Goal: Transaction & Acquisition: Purchase product/service

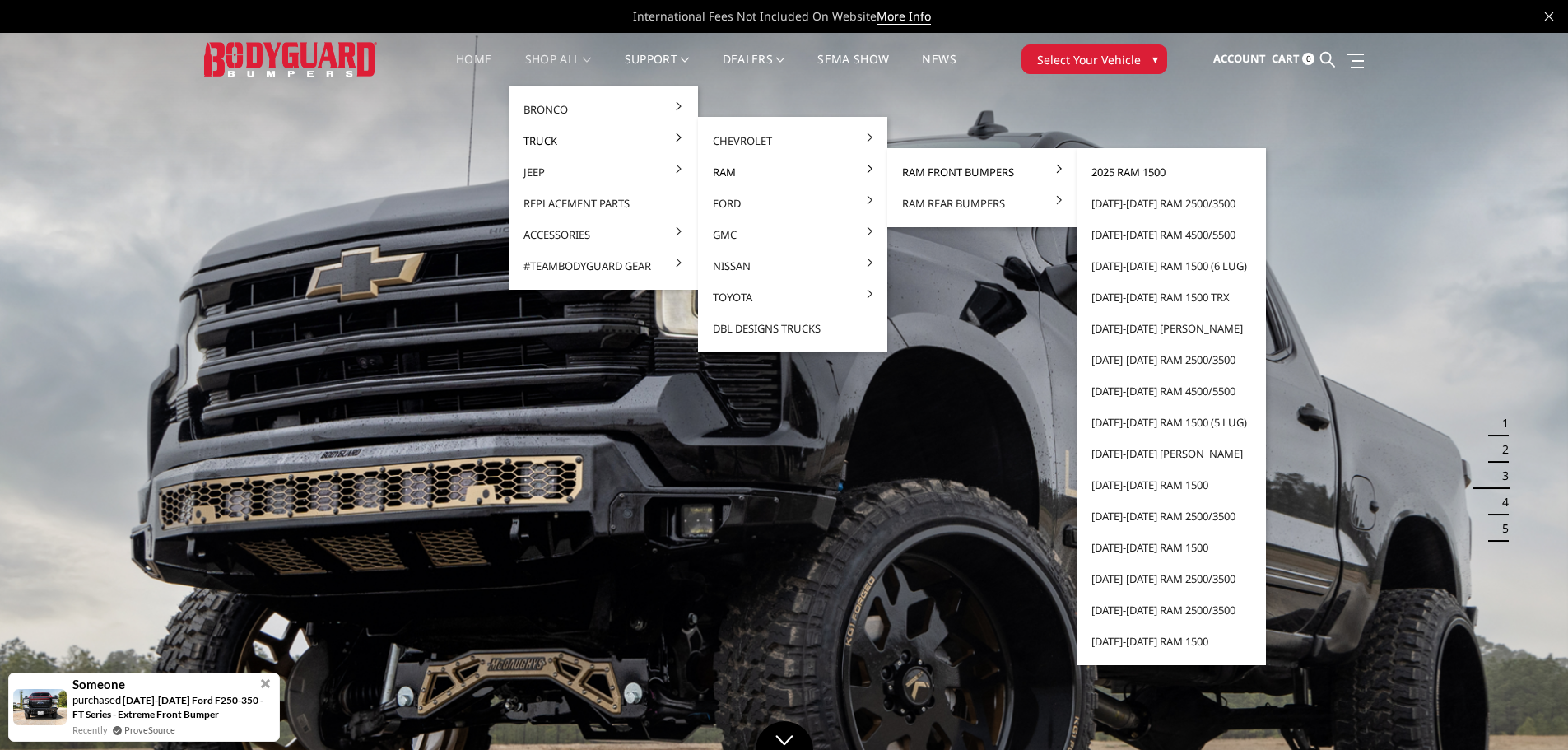
click at [1134, 171] on link "2025 Ram 1500" at bounding box center [1170, 172] width 176 height 31
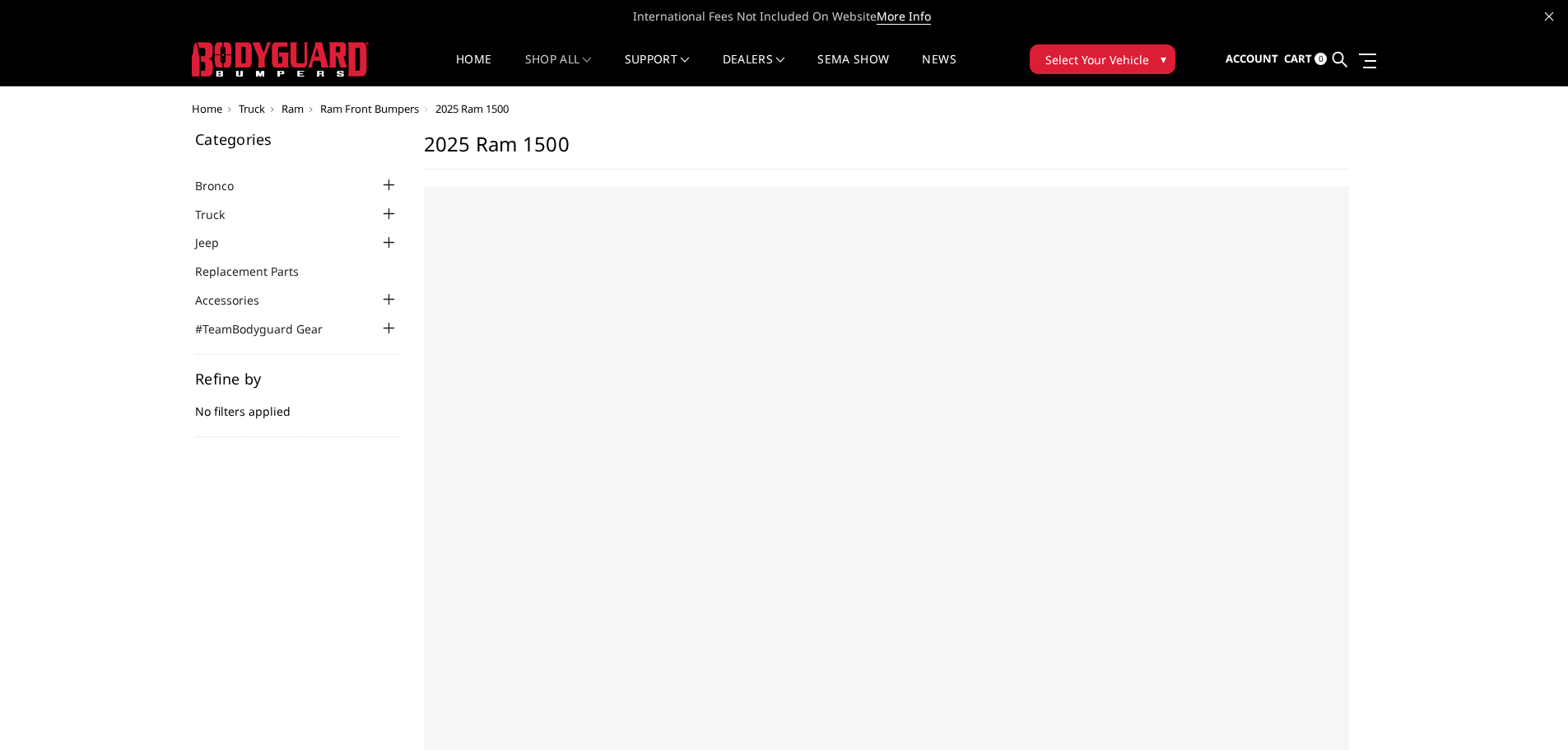
select select "US"
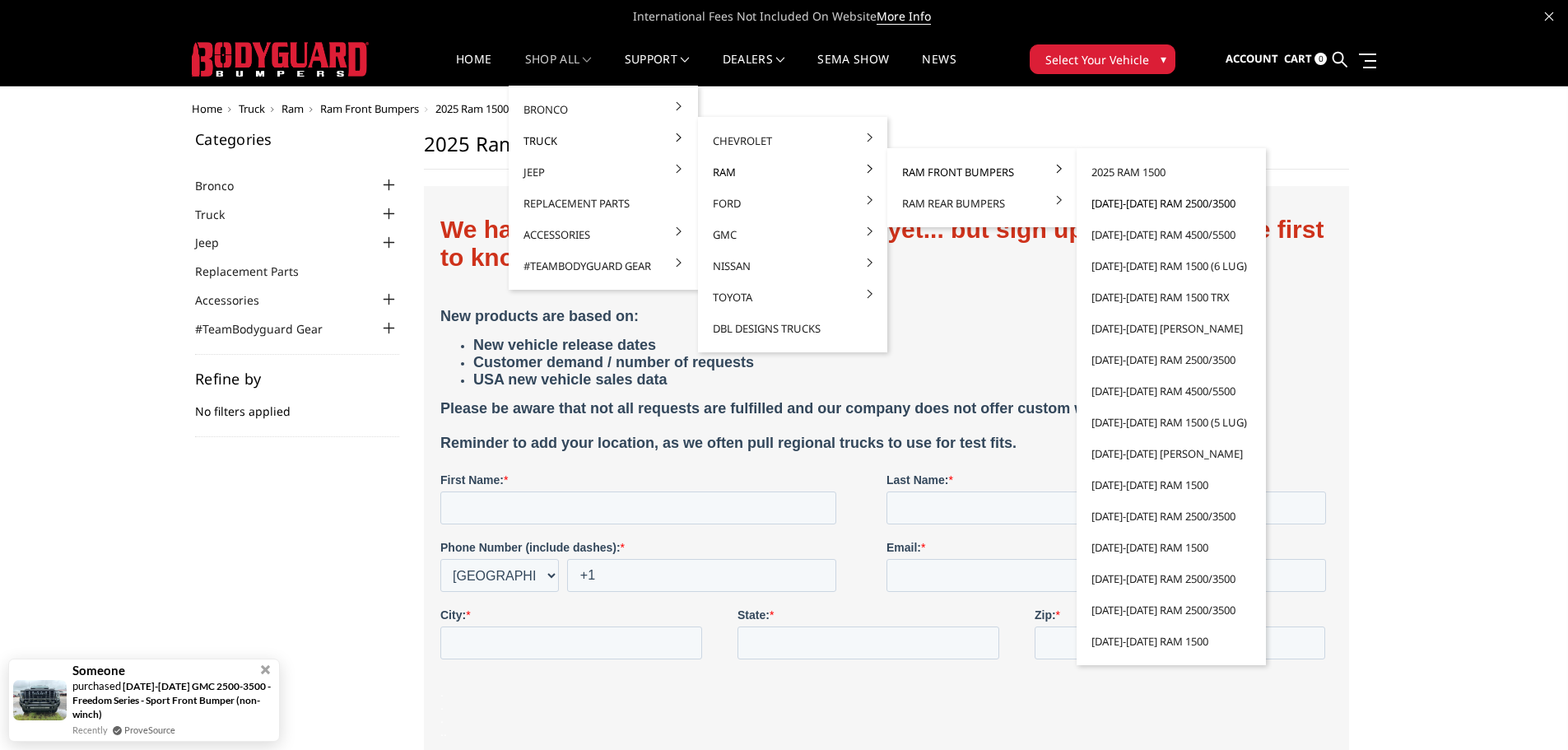
click at [1147, 203] on link "[DATE]-[DATE] Ram 2500/3500" at bounding box center [1170, 204] width 176 height 31
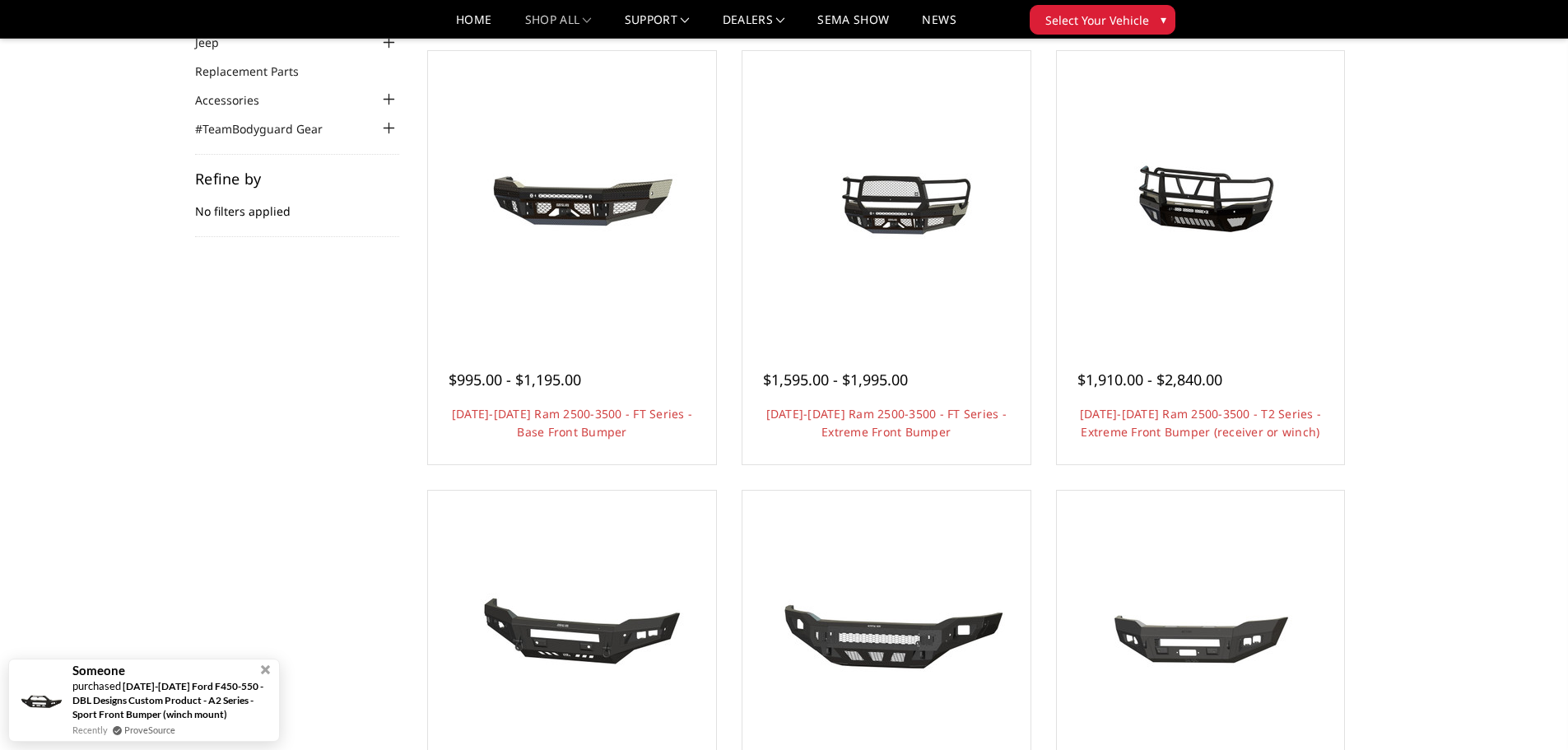
scroll to position [164, 0]
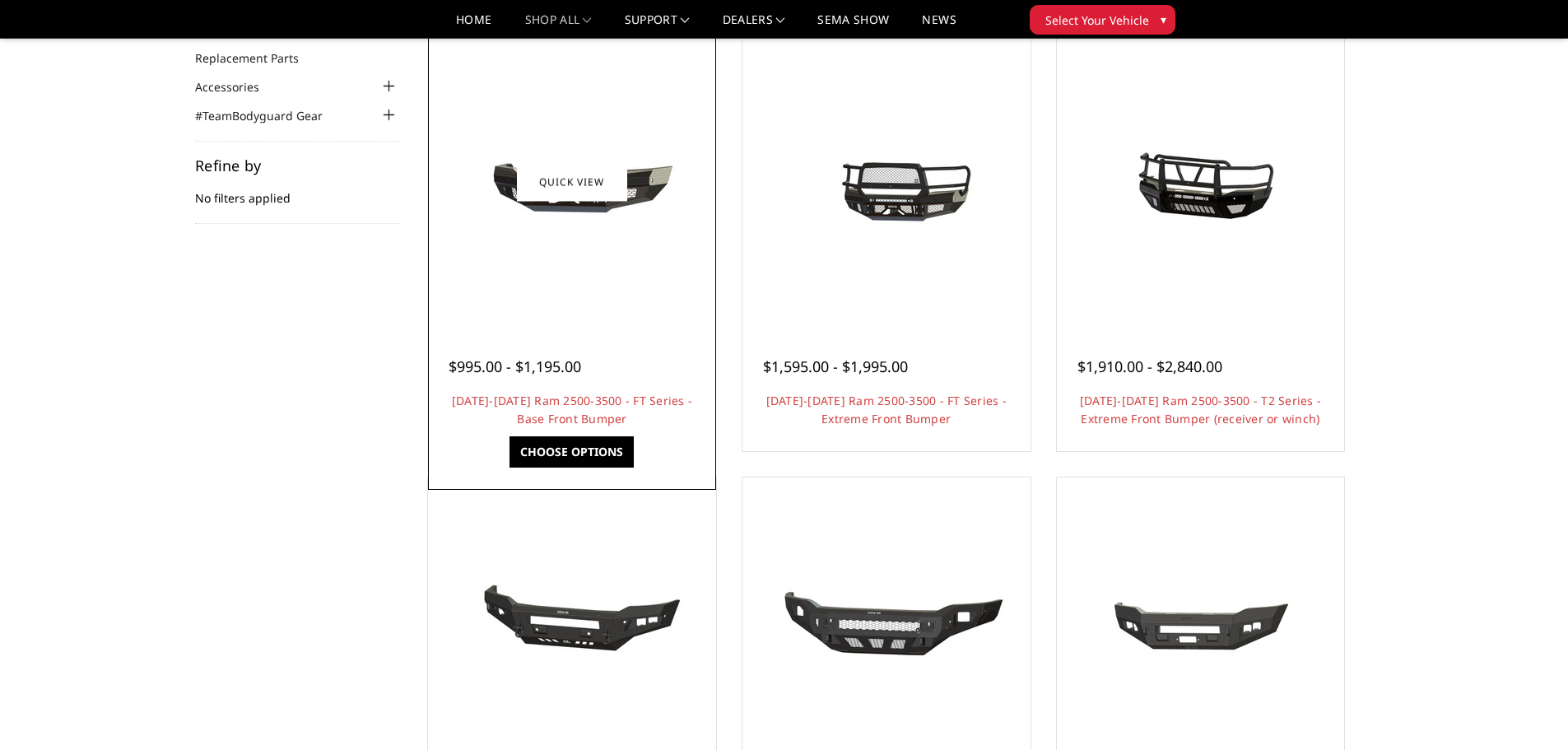
click at [525, 232] on img at bounding box center [572, 181] width 264 height 123
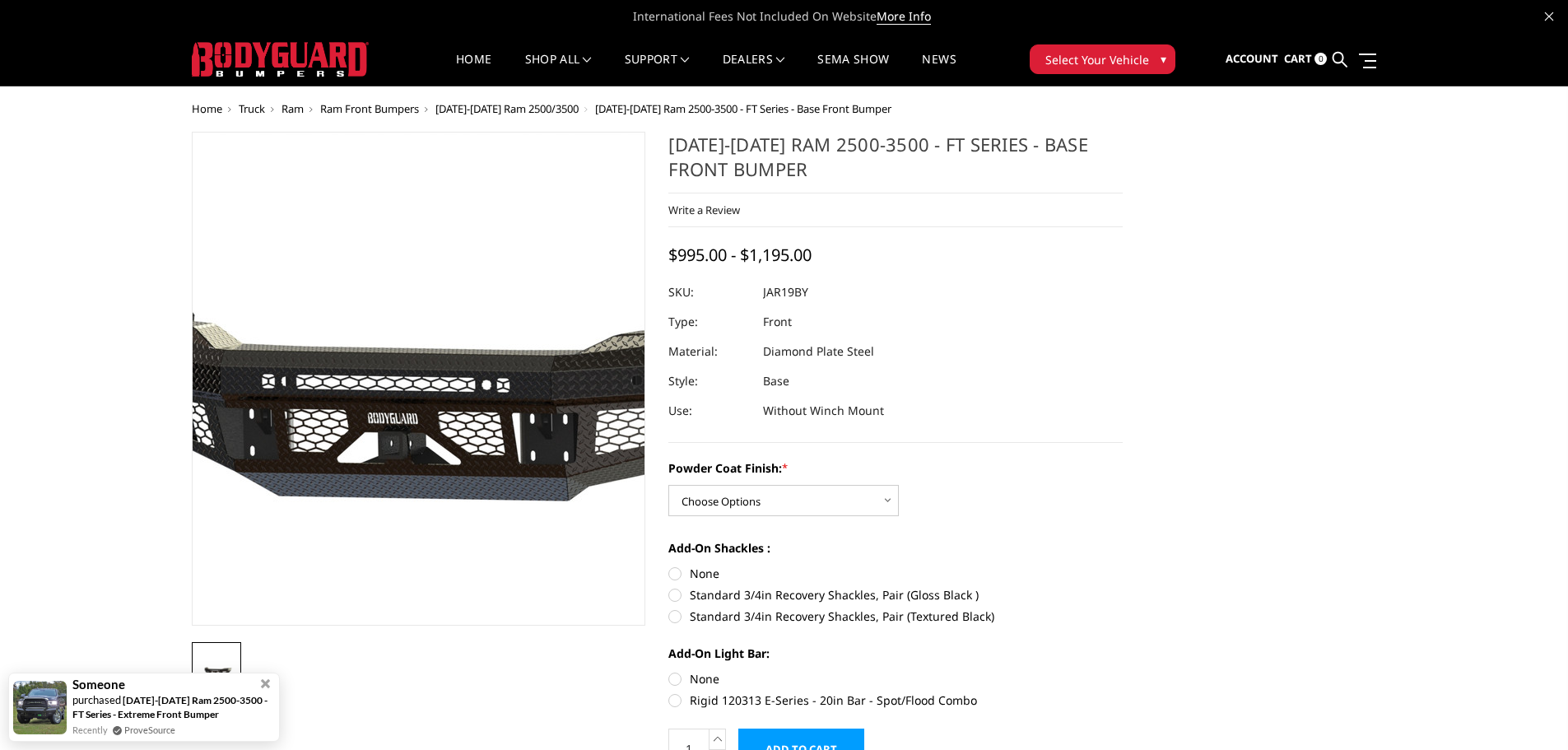
click at [409, 403] on img at bounding box center [430, 379] width 1053 height 493
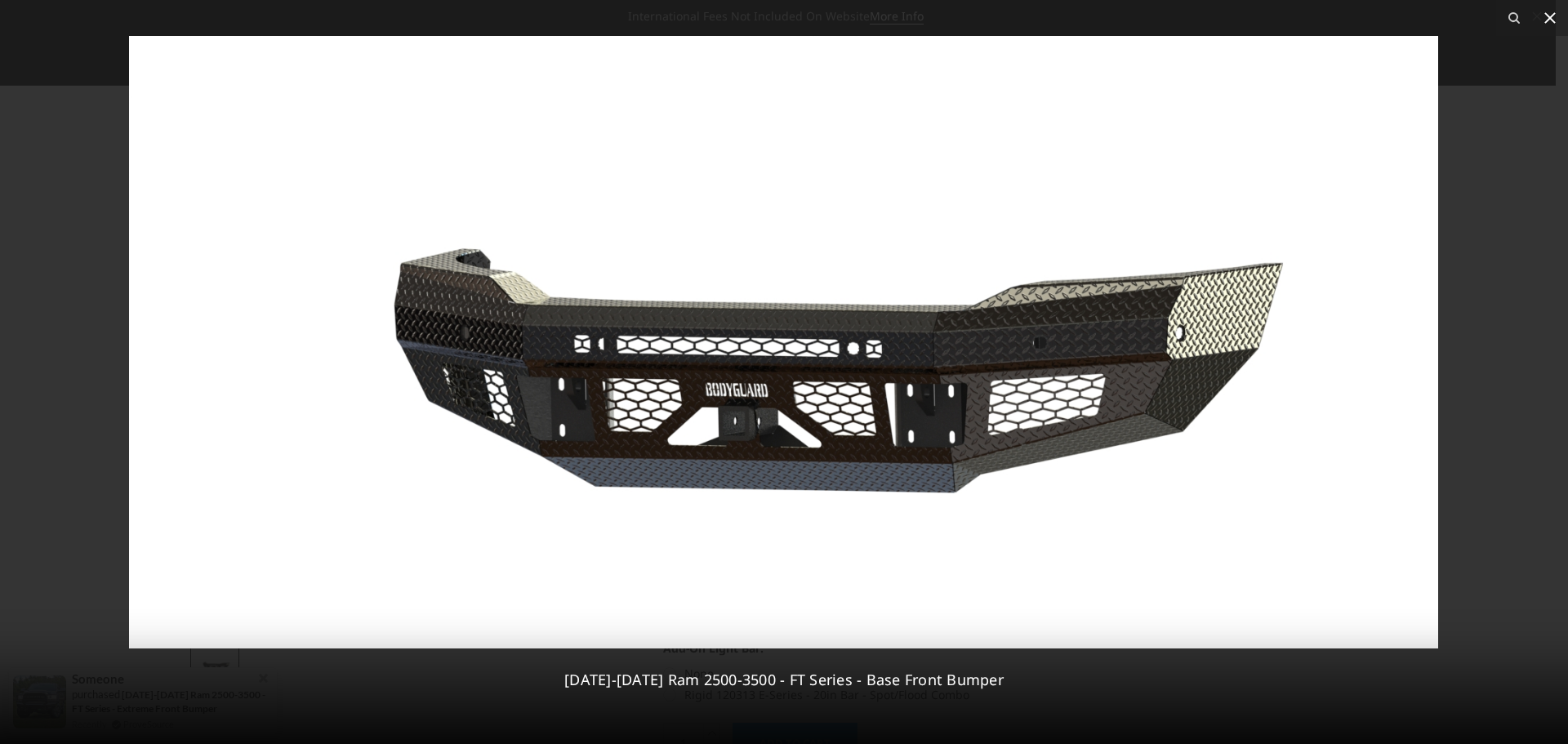
click at [1552, 21] on icon at bounding box center [1550, 19] width 12 height 12
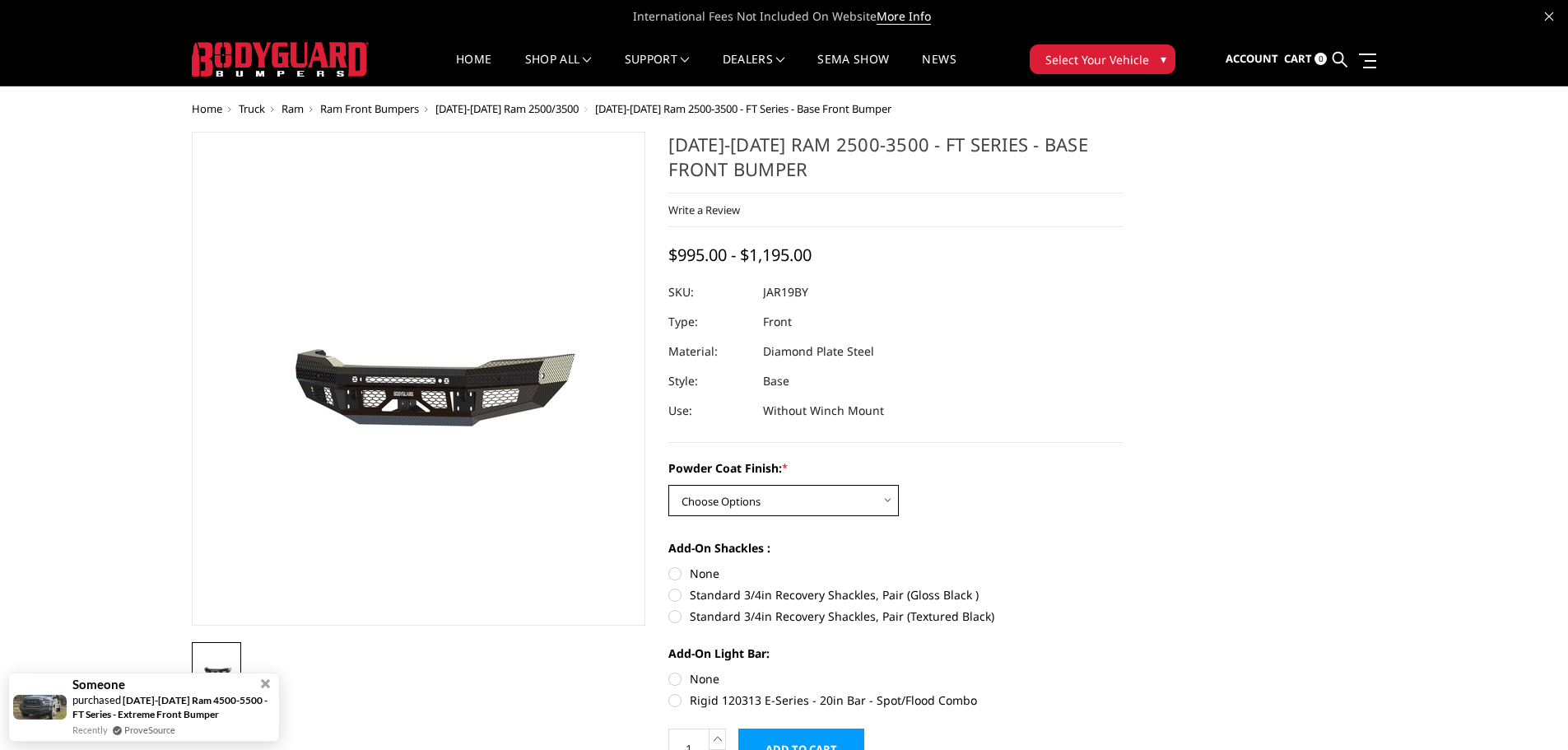
click at [821, 490] on select "Choose Options Bare Metal Gloss Black Powder Coat Textured Black Powder Coat" at bounding box center [784, 500] width 230 height 31
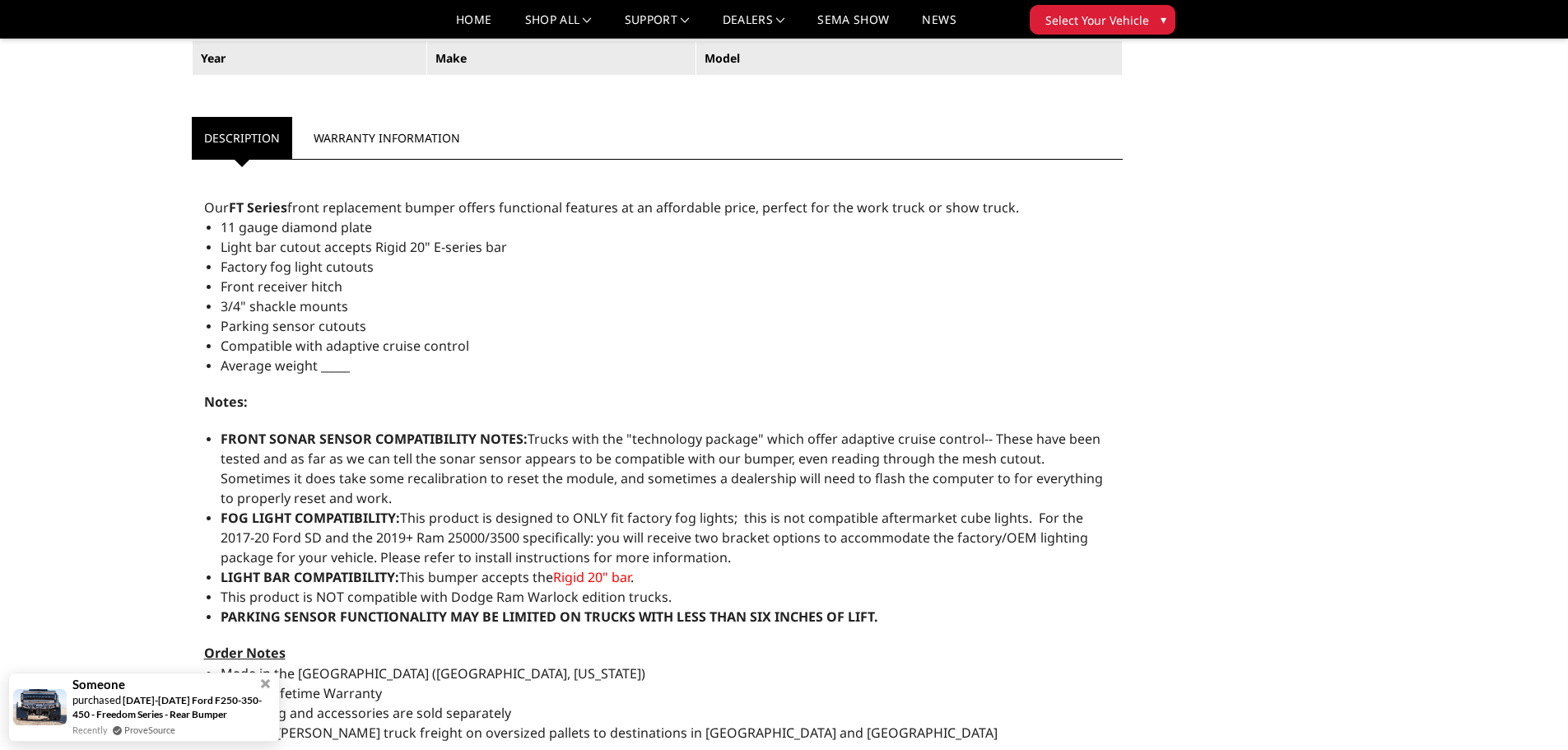
scroll to position [1152, 0]
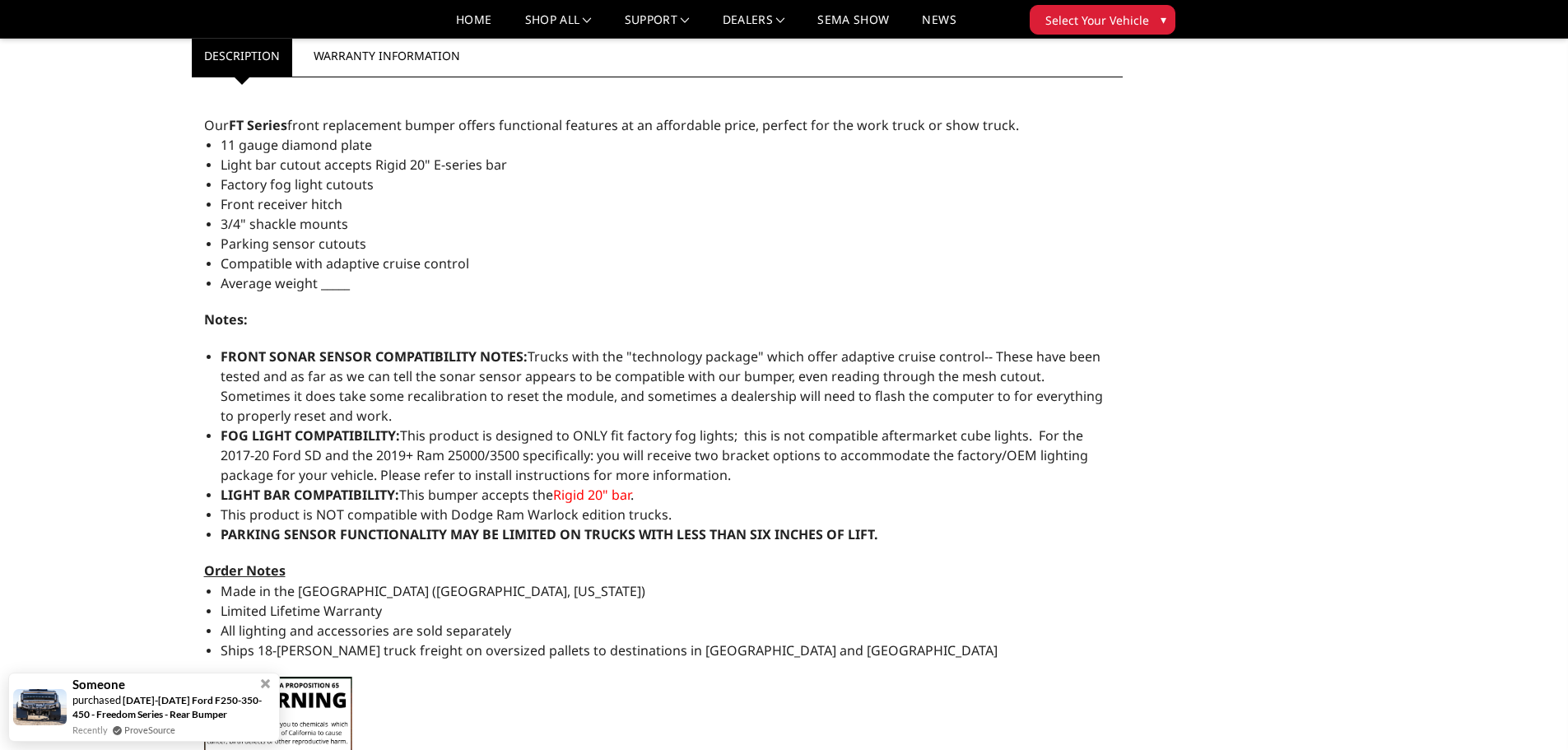
click at [264, 679] on span at bounding box center [265, 683] width 9 height 9
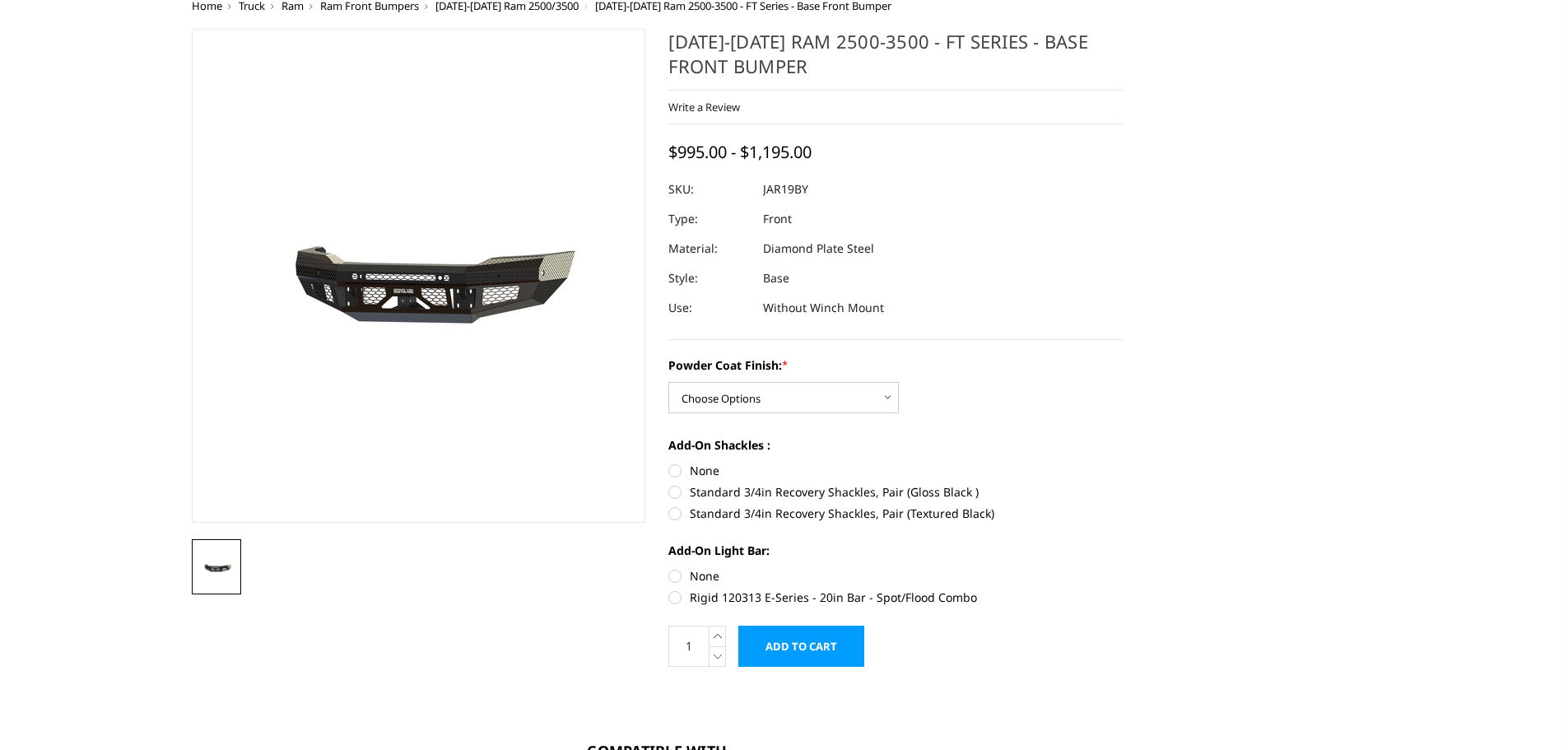
scroll to position [0, 0]
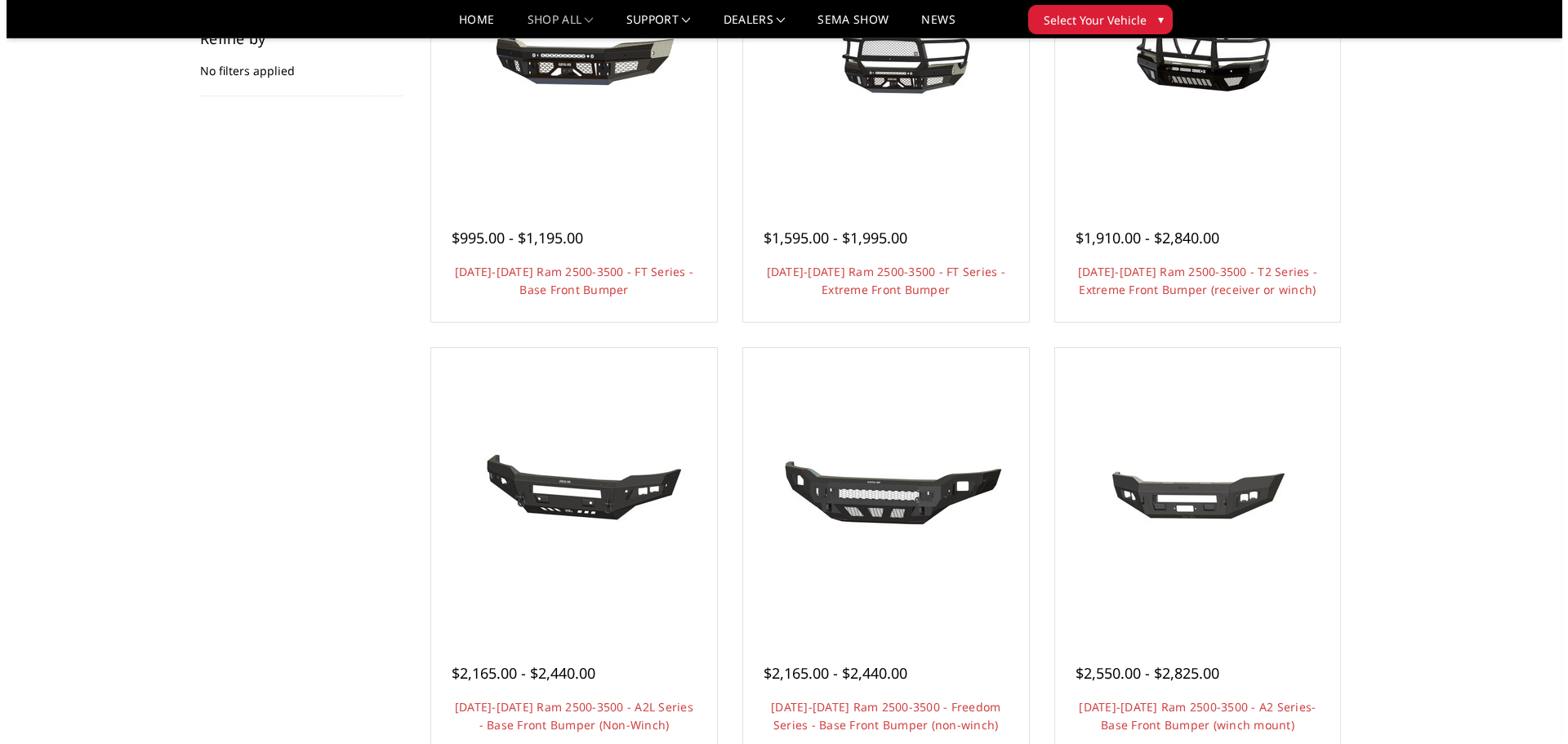
scroll to position [326, 0]
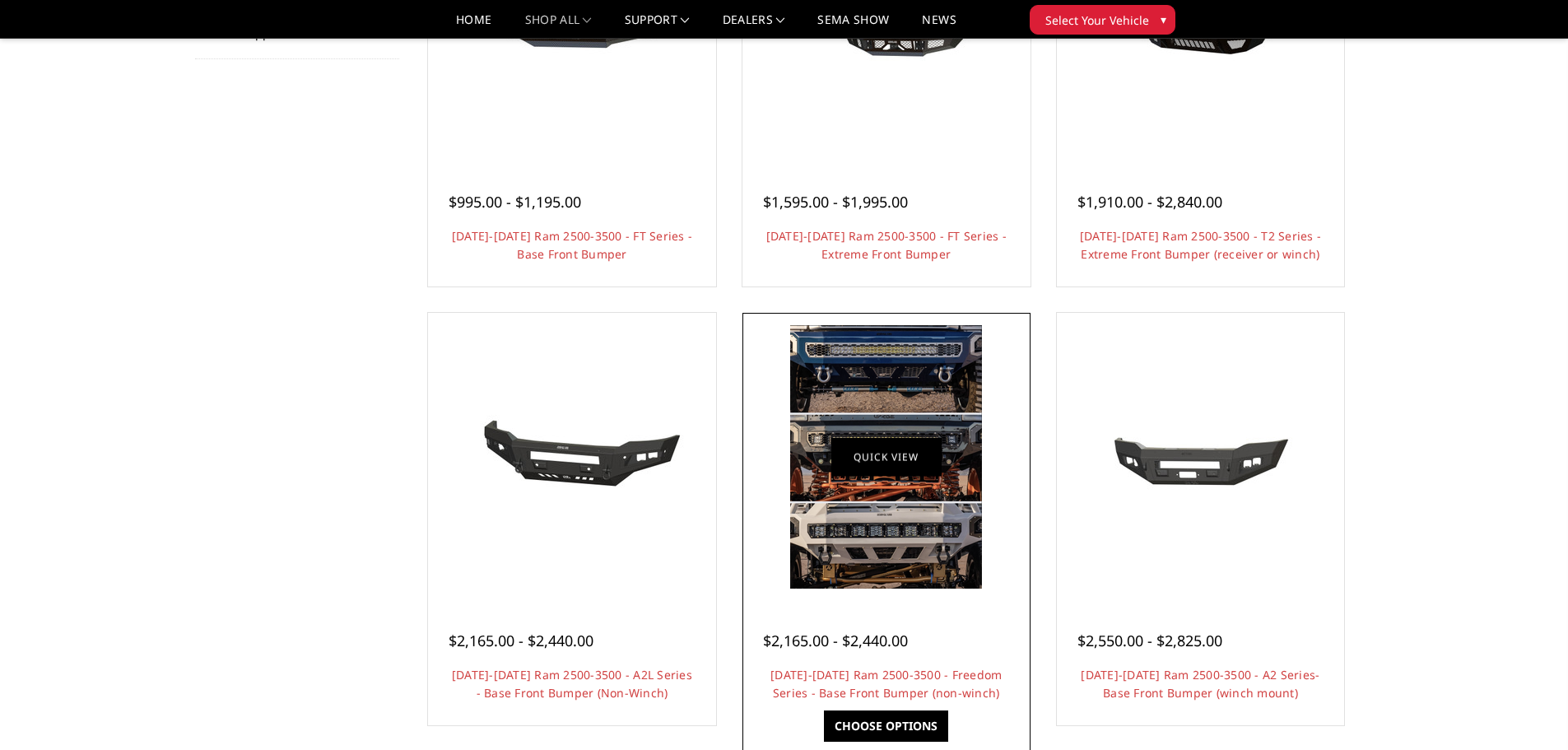
click at [837, 455] on link "Quick view" at bounding box center [886, 456] width 110 height 38
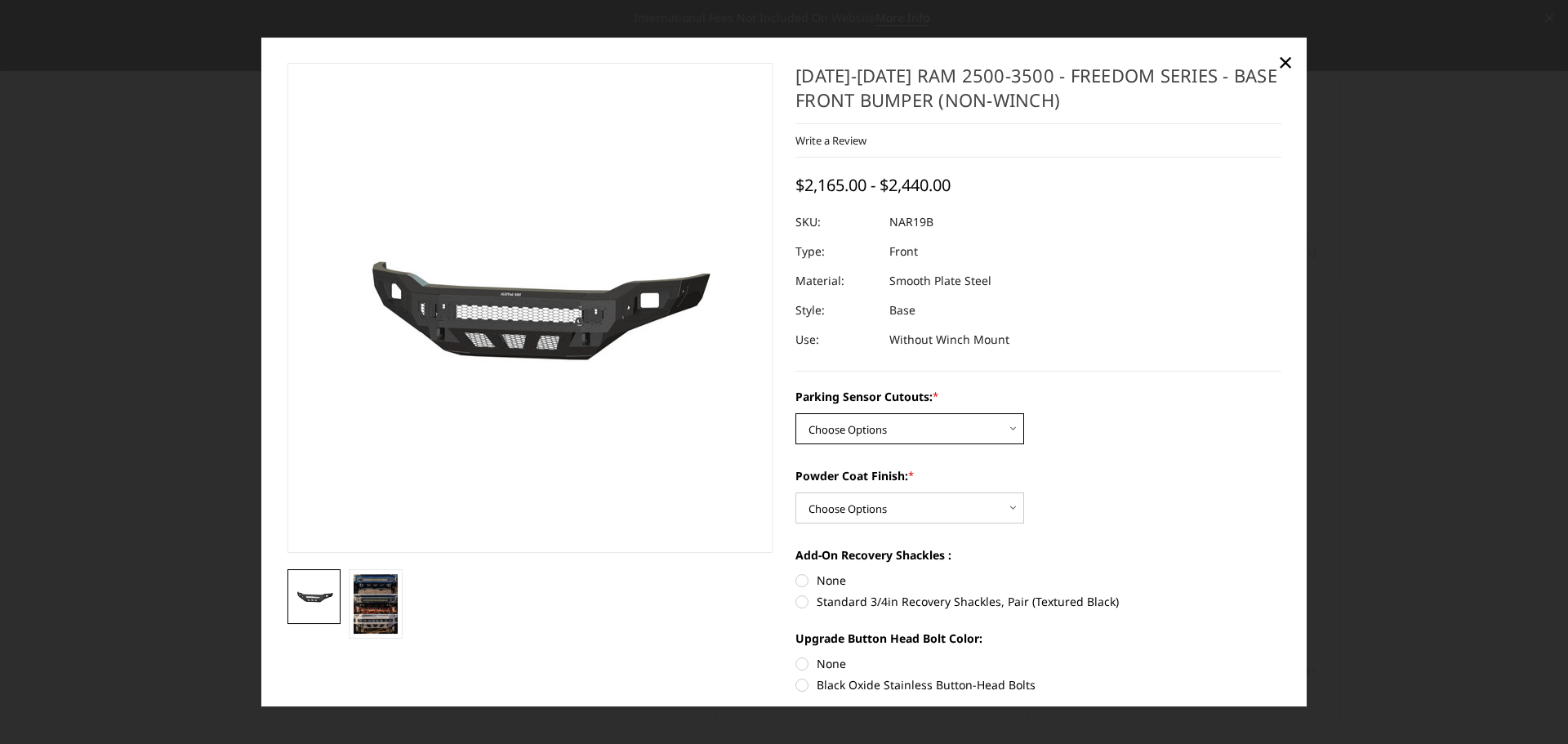
click at [970, 432] on select "Choose Options No - Without Parking Sensor Cutouts Yes - With Parking Sensor Cu…" at bounding box center [910, 429] width 229 height 31
click at [1208, 426] on div "Parking Sensor Cutouts: * Choose Options No - Without Parking Sensor Cutouts Ye…" at bounding box center [1038, 416] width 486 height 57
click at [966, 503] on select "Choose Options Bare Metal Texture Black Powder Coat" at bounding box center [910, 508] width 229 height 31
drag, startPoint x: 966, startPoint y: 503, endPoint x: 973, endPoint y: 498, distance: 8.6
click at [966, 503] on select "Choose Options Bare Metal Texture Black Powder Coat" at bounding box center [910, 508] width 229 height 31
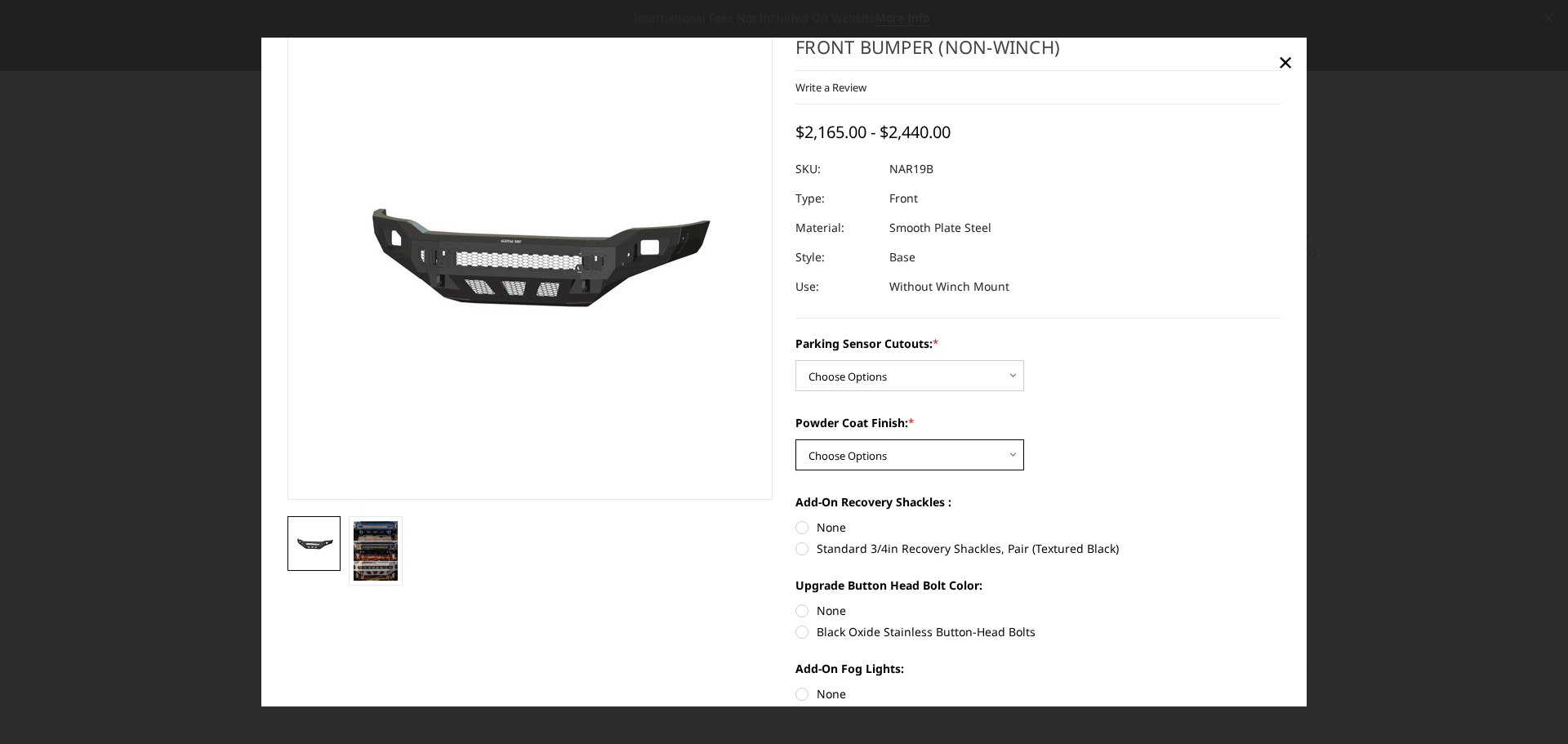
scroll to position [82, 0]
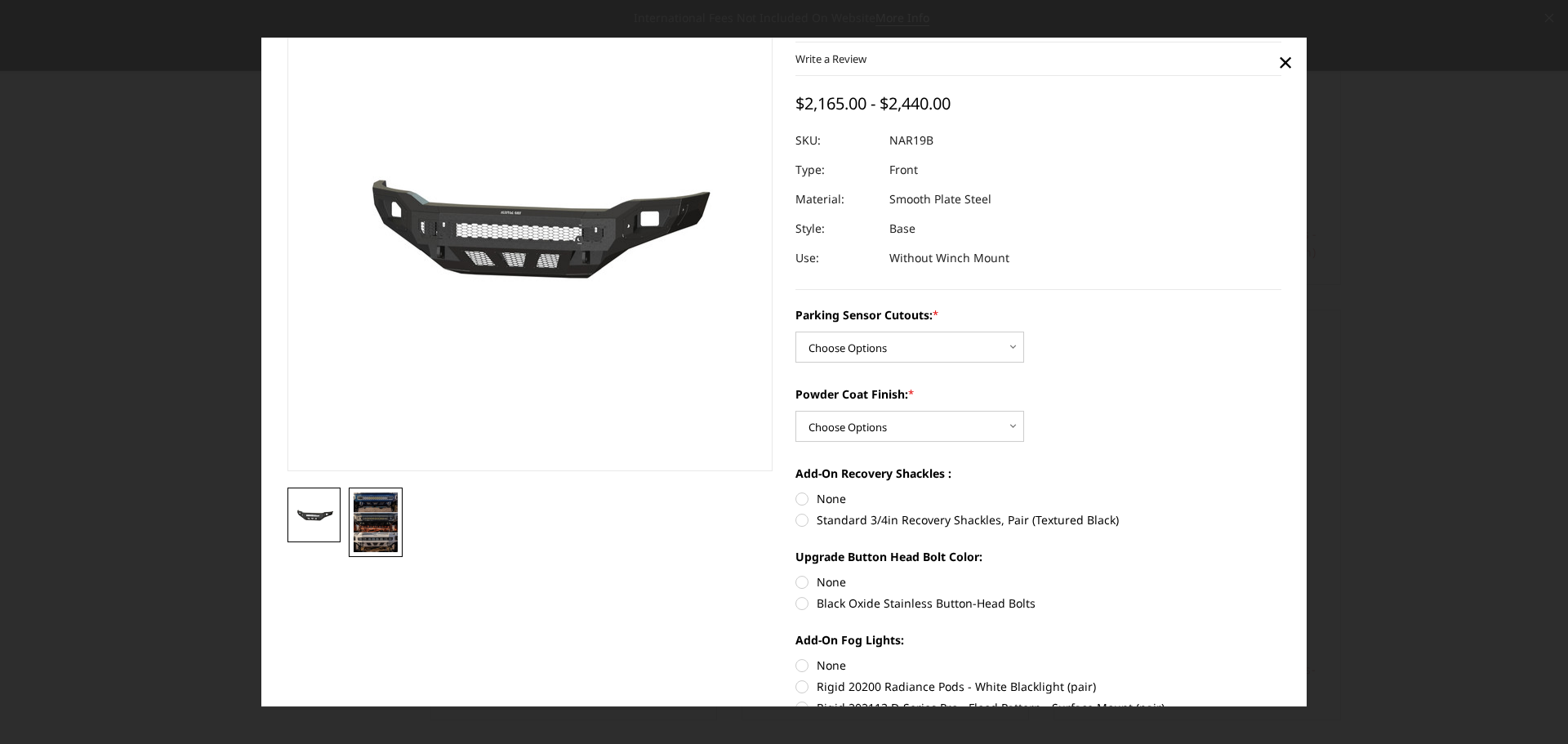
click at [366, 525] on img at bounding box center [375, 521] width 44 height 60
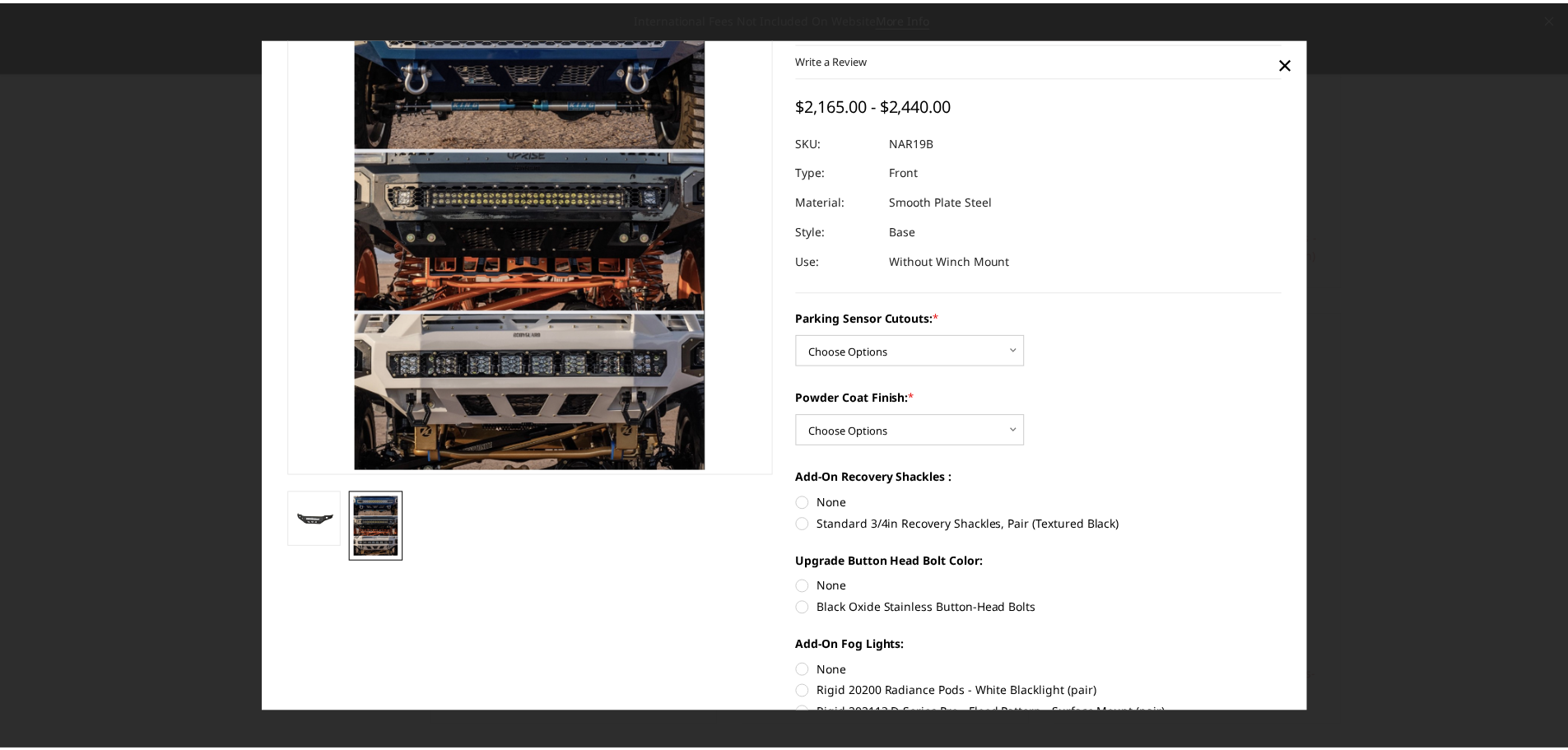
scroll to position [0, 0]
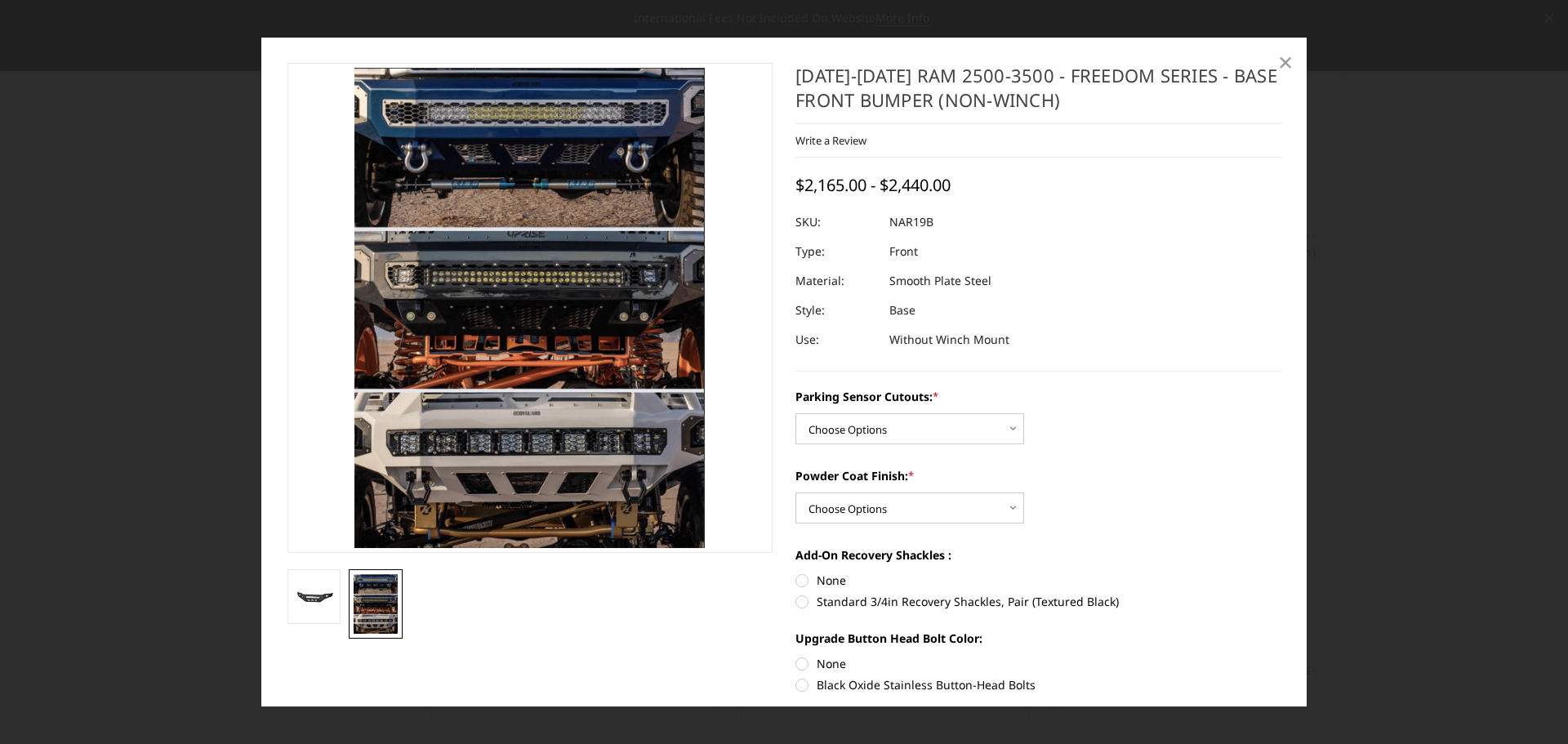
click at [1281, 62] on span "×" at bounding box center [1285, 62] width 15 height 35
